Goal: Information Seeking & Learning: Find specific fact

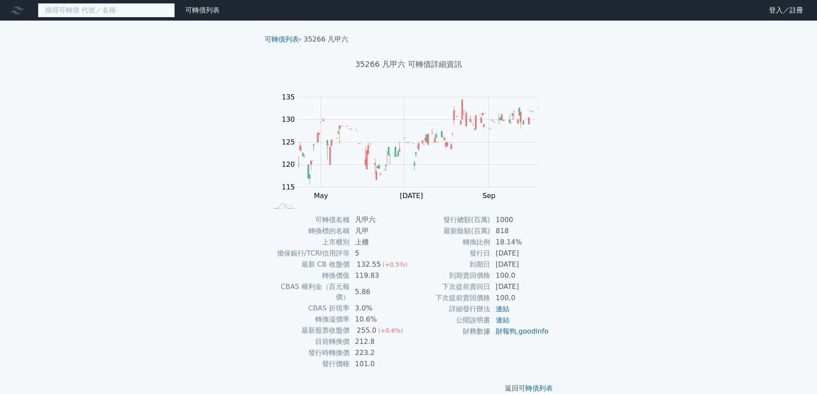
click at [103, 12] on input at bounding box center [106, 10] width 137 height 15
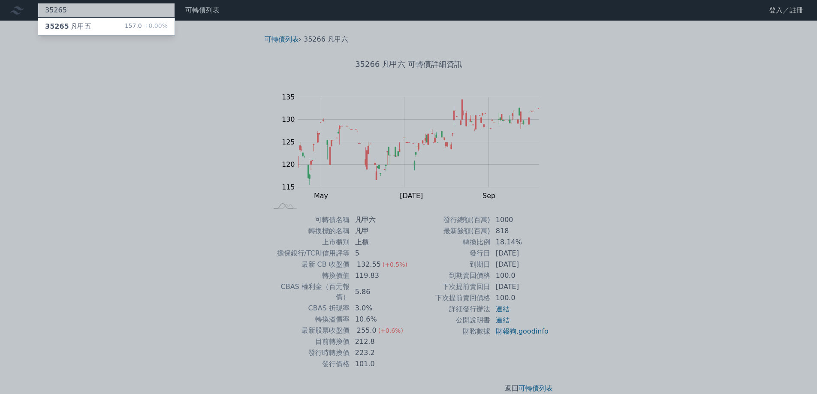
type input "35265"
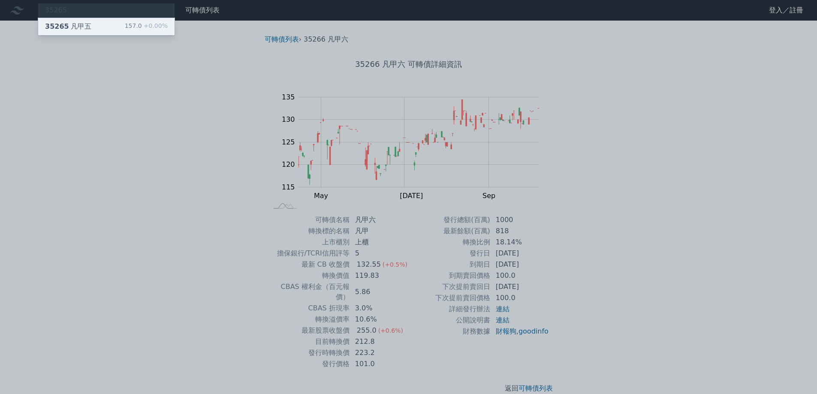
click at [82, 27] on div "35265 凡甲五" at bounding box center [68, 26] width 46 height 10
click at [85, 11] on div at bounding box center [408, 197] width 817 height 394
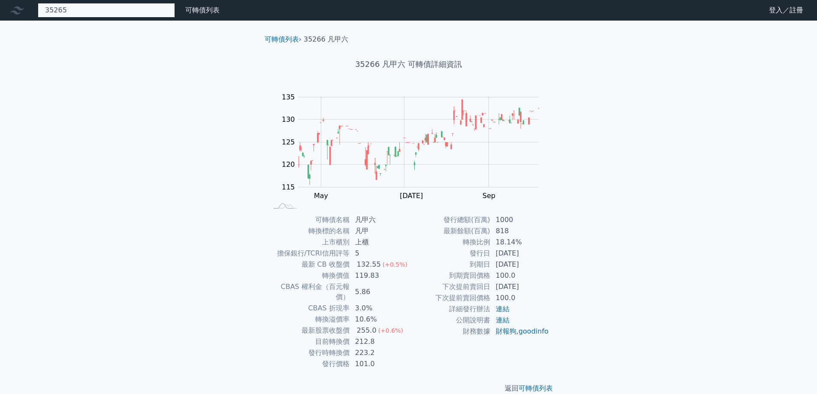
click at [90, 7] on div "35265 35265 凡甲五 157.0 +0.00%" at bounding box center [106, 10] width 137 height 15
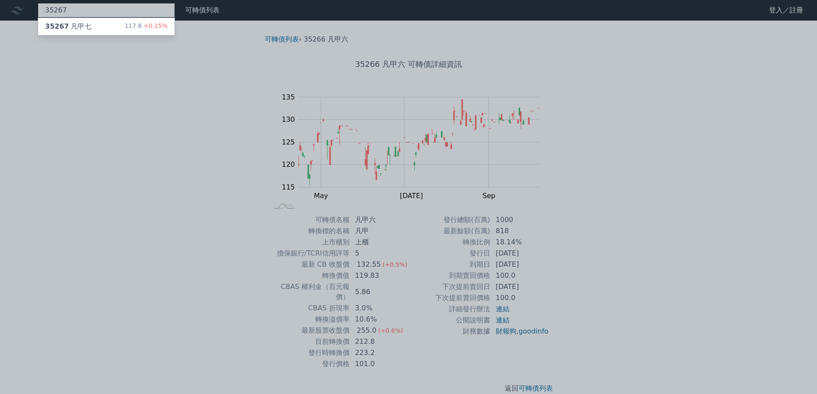
type input "35267"
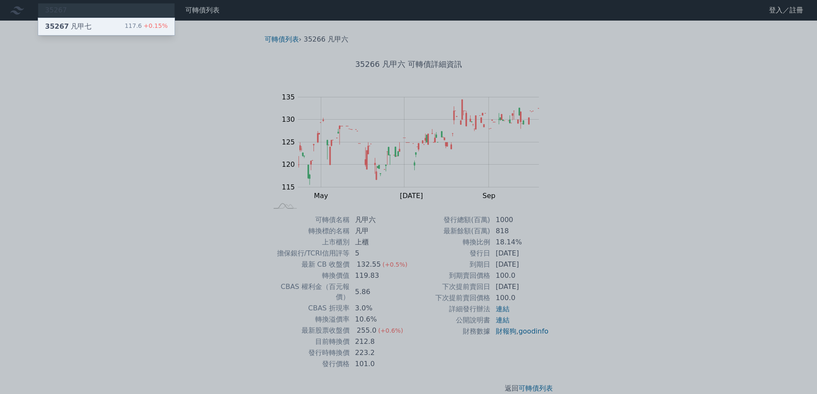
click at [108, 28] on div "35267 凡甲七 117.6 +0.15%" at bounding box center [106, 26] width 136 height 17
